Goal: Task Accomplishment & Management: Use online tool/utility

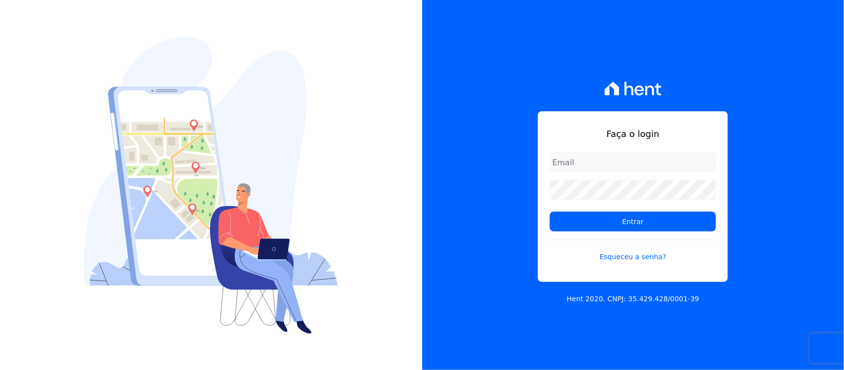
type input "nilda.moura@twtgrupo.com"
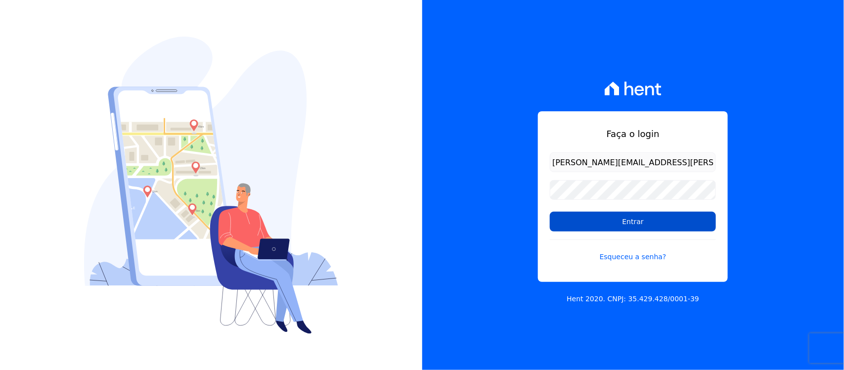
click at [592, 226] on input "Entrar" at bounding box center [633, 222] width 166 height 20
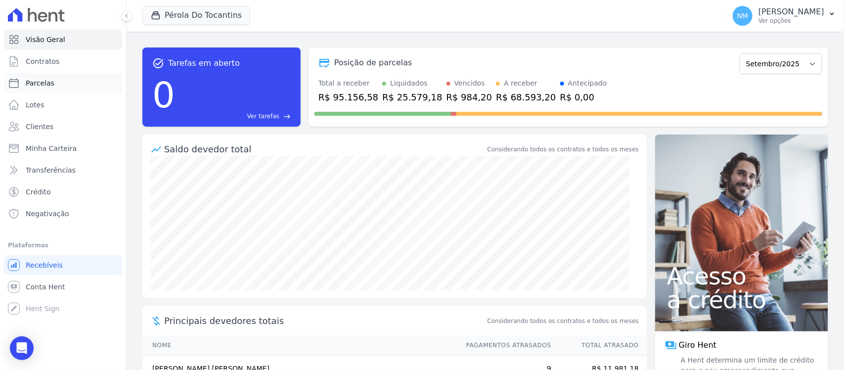
click at [57, 85] on link "Parcelas" at bounding box center [63, 83] width 118 height 20
select select
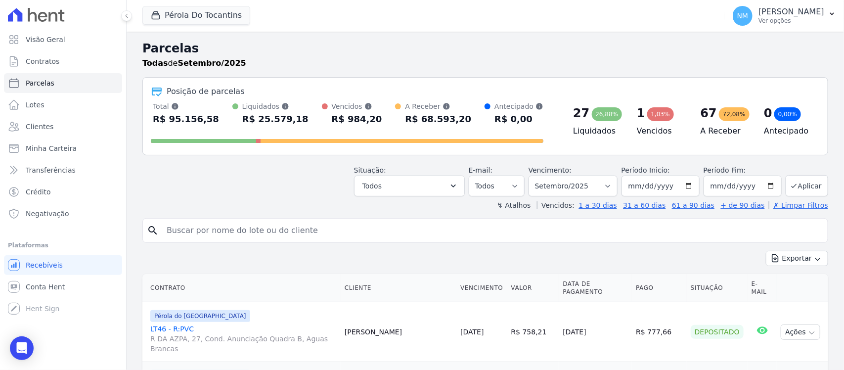
click at [204, 235] on input "search" at bounding box center [492, 230] width 663 height 20
type input "adriana"
select select
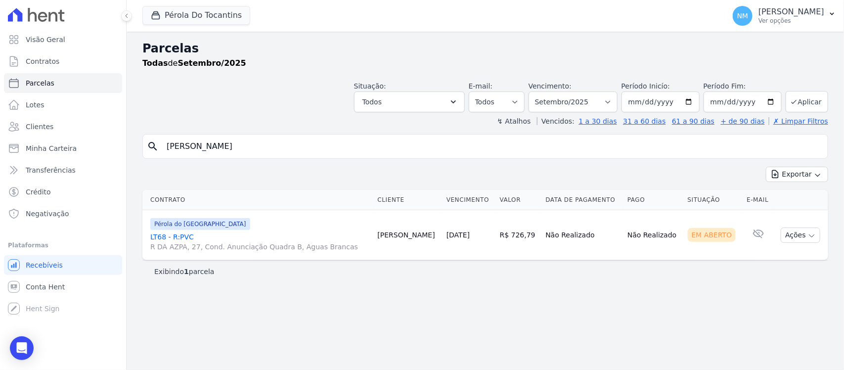
click at [163, 235] on link "LT68 - R:PVC R DA AZPA, 27, Cond. Anunciação Quadra B, Aguas Brancas" at bounding box center [259, 242] width 219 height 20
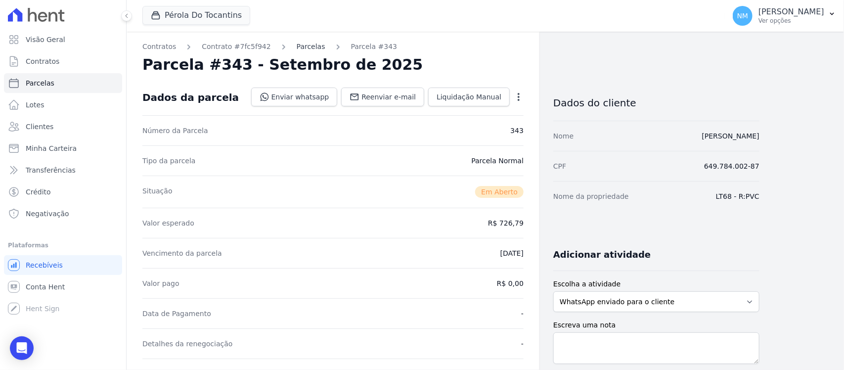
click at [297, 46] on link "Parcelas" at bounding box center [311, 47] width 29 height 10
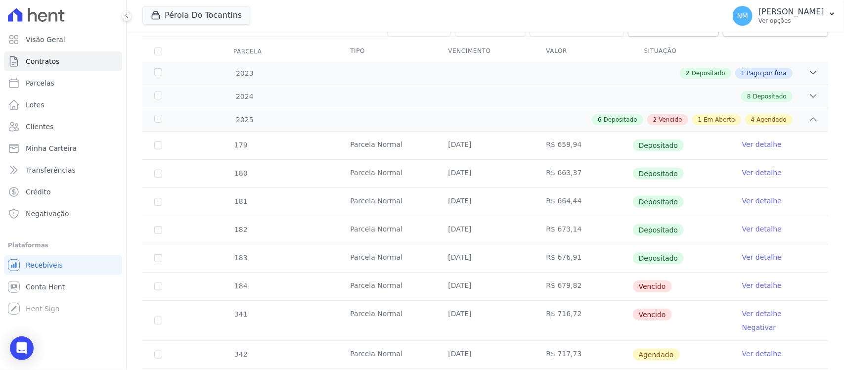
scroll to position [185, 0]
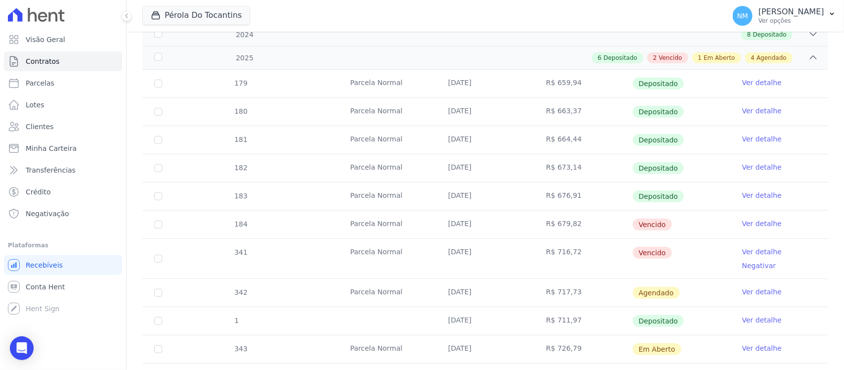
click at [742, 253] on link "Ver detalhe" at bounding box center [762, 252] width 40 height 10
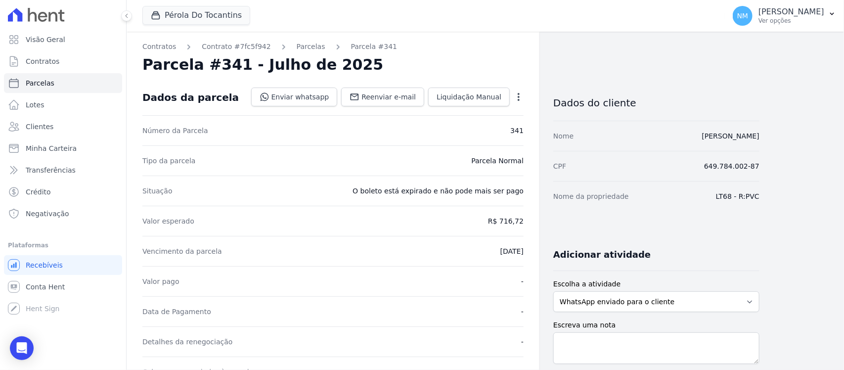
click at [519, 98] on icon "button" at bounding box center [519, 97] width 10 height 10
click at [490, 131] on link "Cancelar Cobrança" at bounding box center [475, 128] width 87 height 18
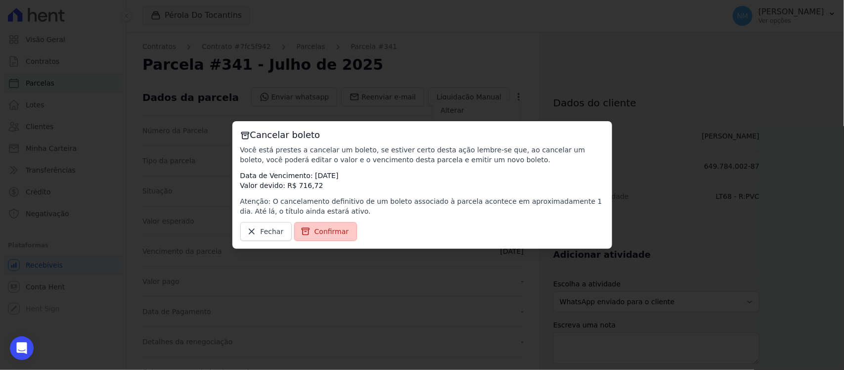
click at [324, 231] on span "Confirmar" at bounding box center [331, 231] width 35 height 10
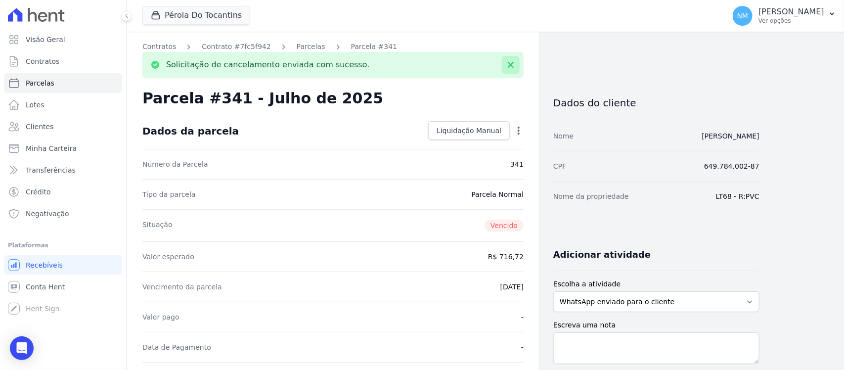
click at [512, 65] on icon at bounding box center [511, 65] width 10 height 10
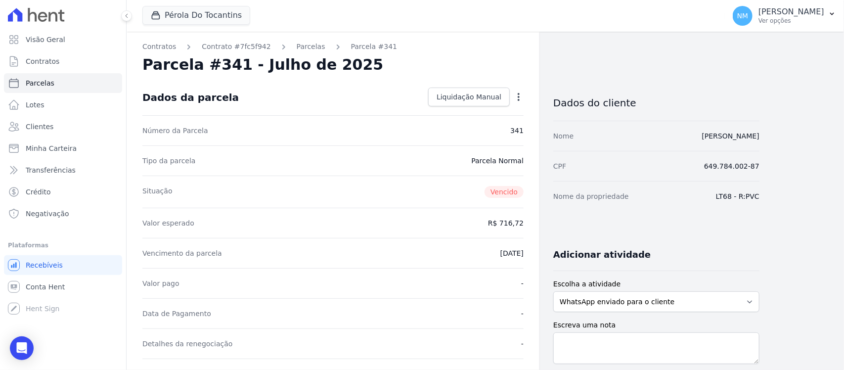
click at [515, 95] on icon "button" at bounding box center [519, 97] width 10 height 10
click at [828, 17] on icon "button" at bounding box center [832, 14] width 8 height 8
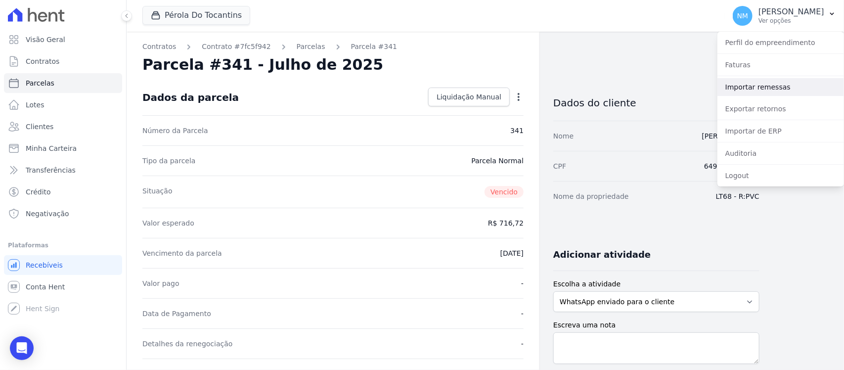
click at [772, 87] on link "Importar remessas" at bounding box center [780, 87] width 127 height 18
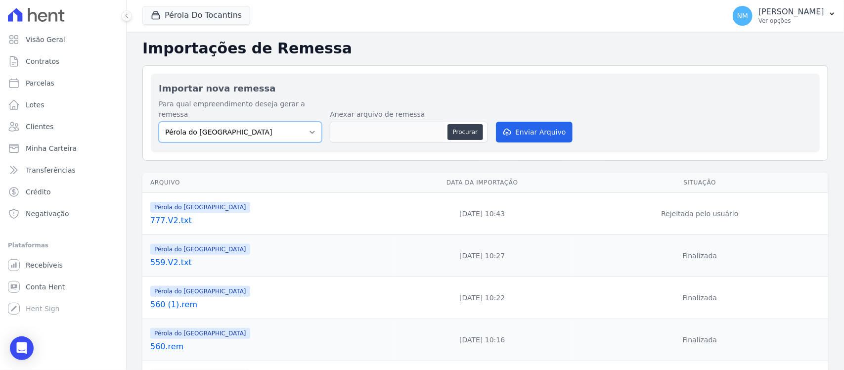
click at [313, 124] on select "Pérola do Tocantins SPE Montenegro" at bounding box center [240, 132] width 163 height 21
click at [312, 124] on select "Pérola do Tocantins SPE Montenegro" at bounding box center [240, 132] width 163 height 21
drag, startPoint x: 459, startPoint y: 122, endPoint x: 449, endPoint y: 123, distance: 9.9
click at [456, 124] on button "Procurar" at bounding box center [465, 132] width 36 height 16
type input "562.rem"
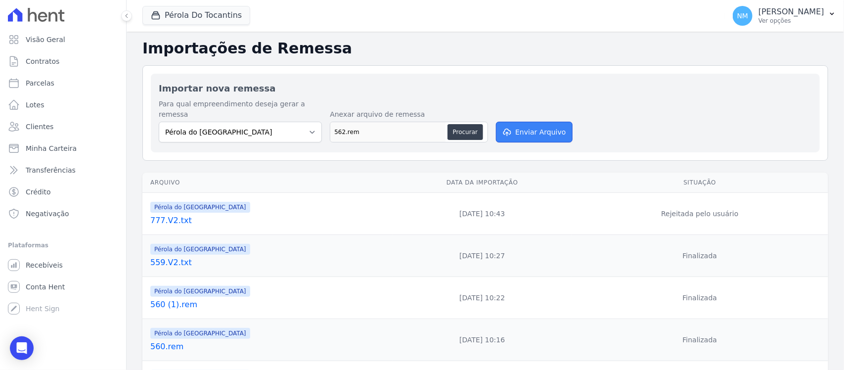
click at [536, 126] on button "Enviar Arquivo" at bounding box center [534, 132] width 76 height 21
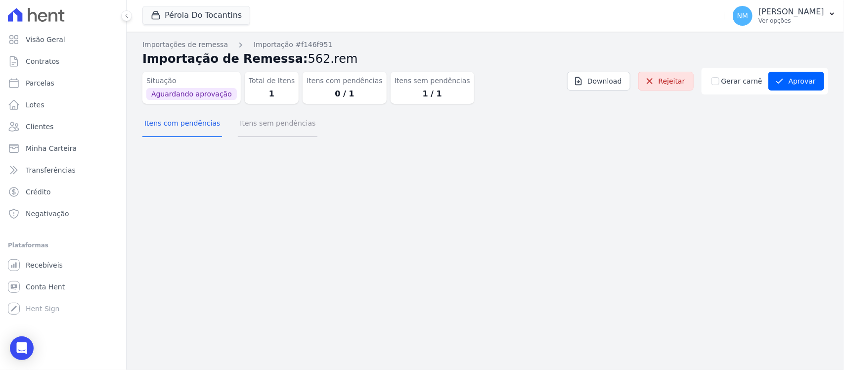
click at [290, 127] on button "Itens sem pendências" at bounding box center [278, 124] width 80 height 26
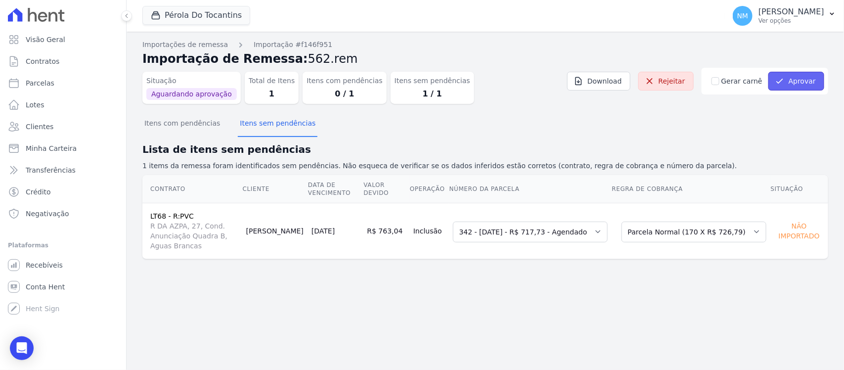
click at [795, 86] on button "Aprovar" at bounding box center [796, 81] width 56 height 19
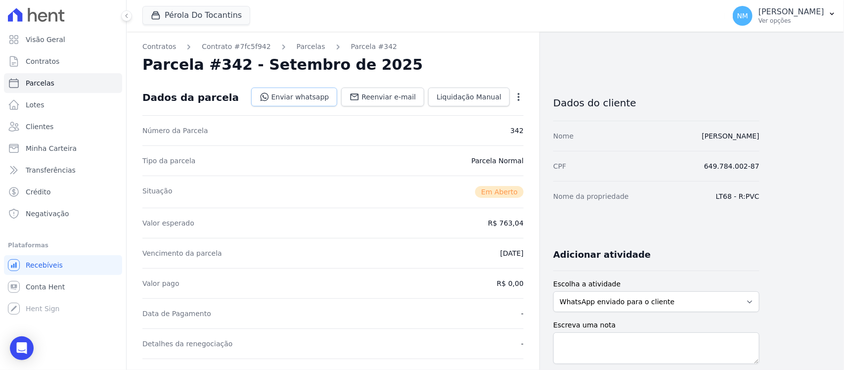
click at [307, 97] on link "Enviar whatsapp" at bounding box center [294, 96] width 86 height 19
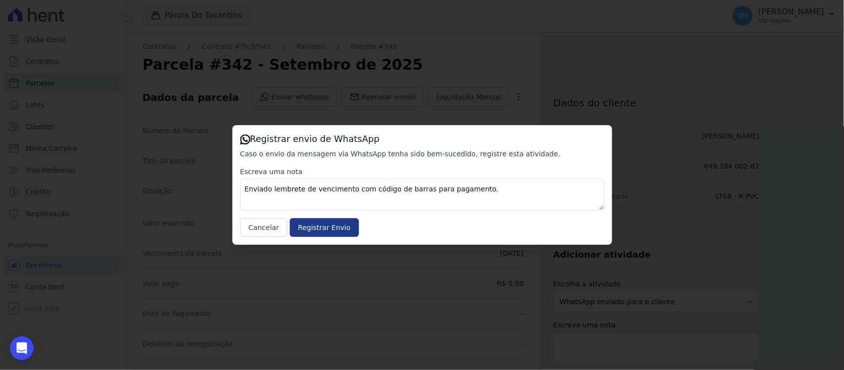
click at [304, 223] on input "Registrar Envio" at bounding box center [324, 227] width 69 height 19
